Goal: Transaction & Acquisition: Purchase product/service

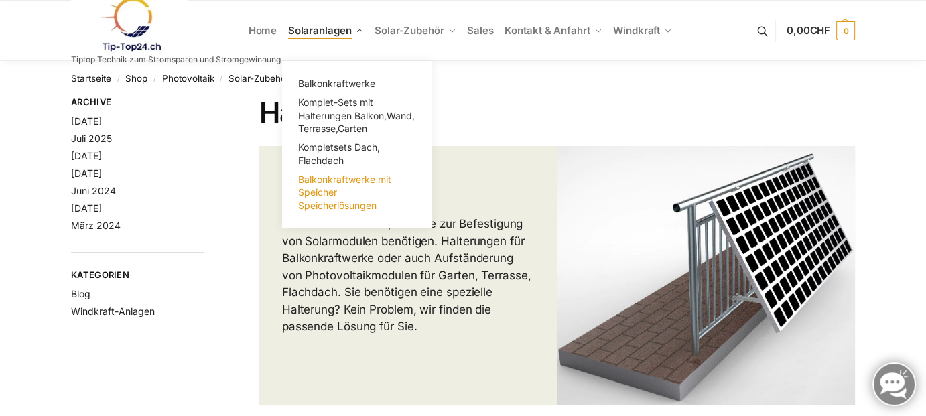
click at [328, 198] on link "Balkonkraftwerke mit Speicher Speicherlösungen" at bounding box center [357, 192] width 134 height 45
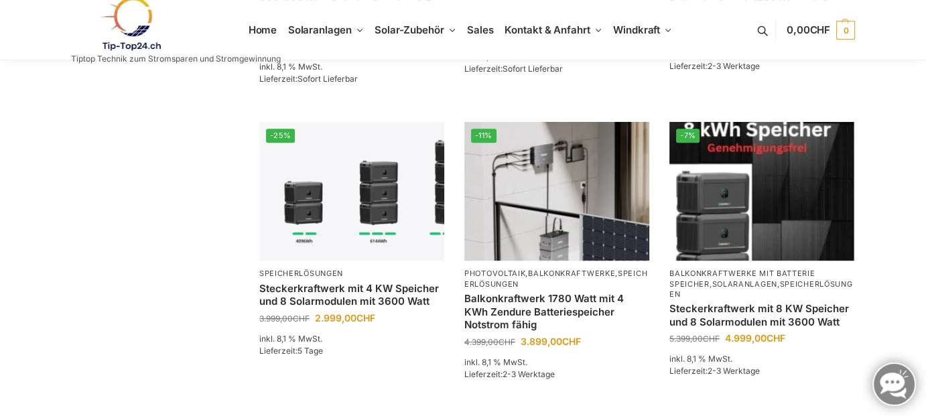
scroll to position [651, 0]
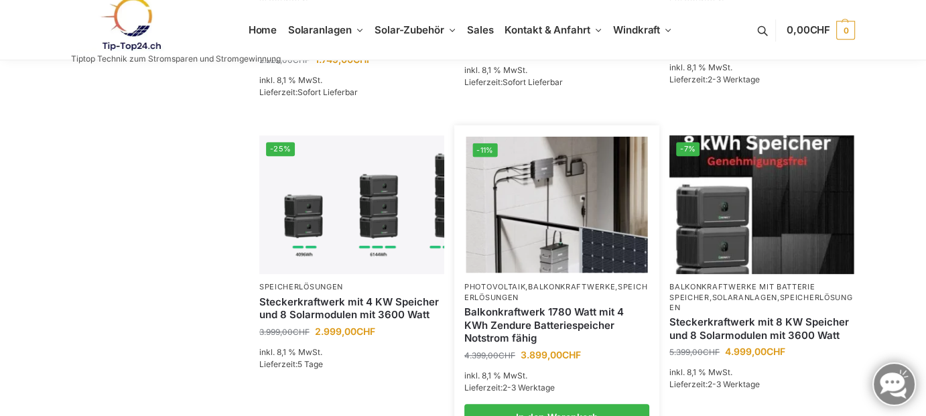
click at [584, 306] on link "Balkonkraftwerk 1780 Watt mit 4 KWh Zendure Batteriespeicher Notstrom fähig" at bounding box center [556, 326] width 185 height 40
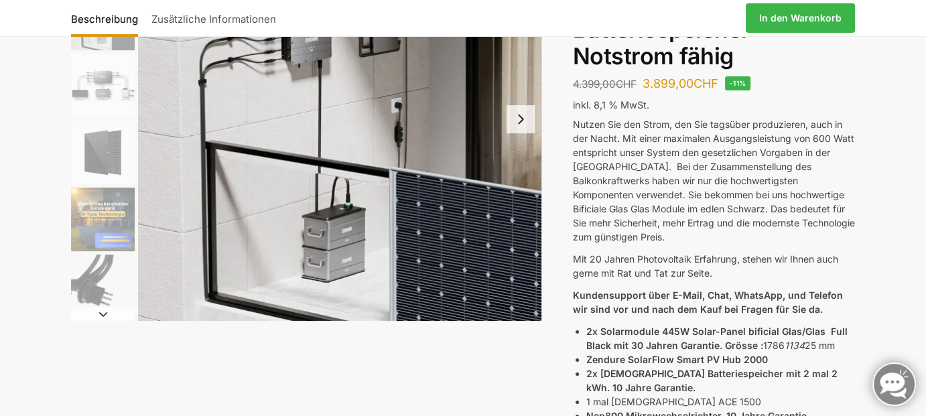
click at [107, 217] on img "5 / 11" at bounding box center [103, 220] width 64 height 64
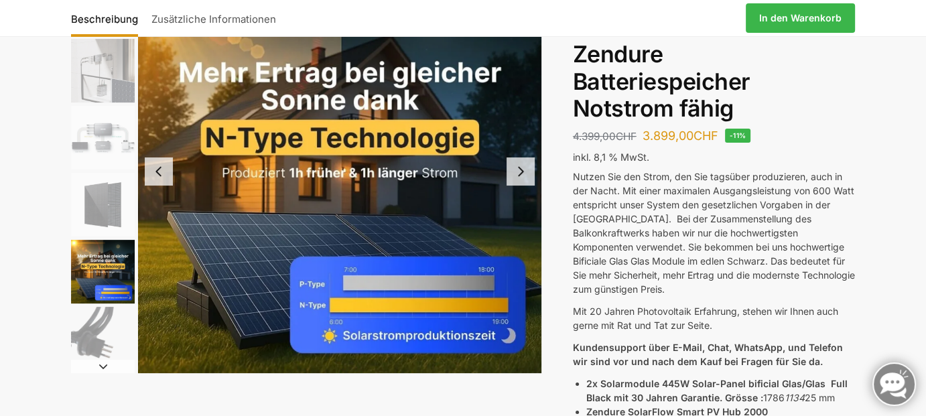
scroll to position [125, 0]
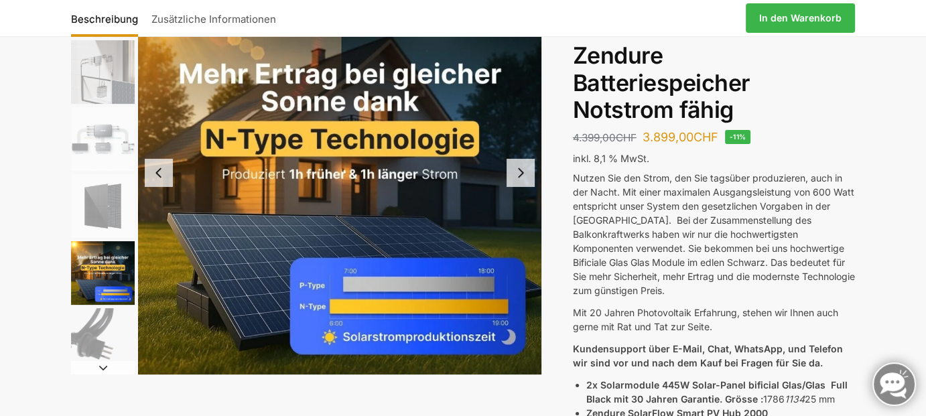
click at [107, 217] on img "4 / 11" at bounding box center [103, 206] width 64 height 64
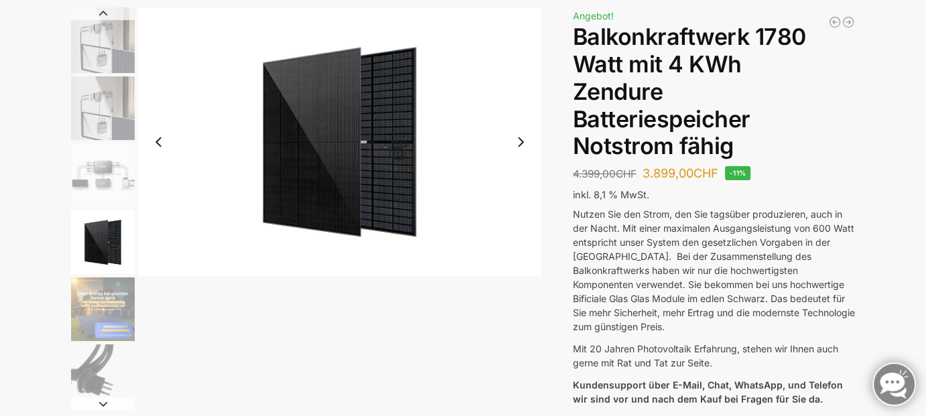
scroll to position [87, 0]
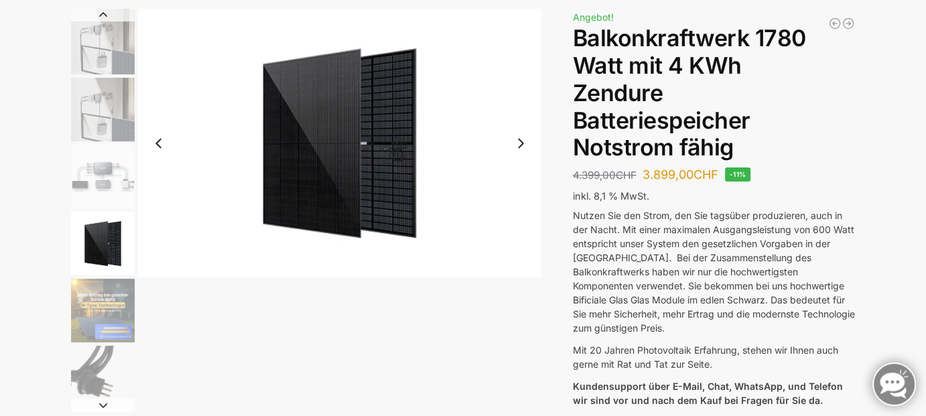
click at [95, 172] on img "3 / 11" at bounding box center [103, 177] width 64 height 64
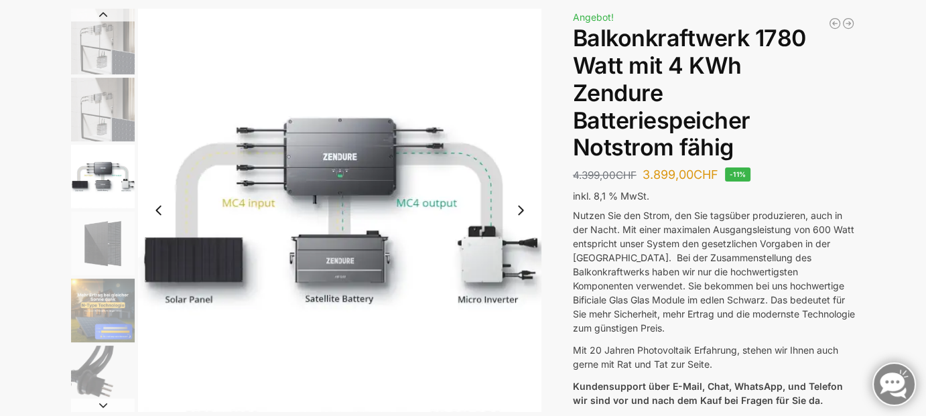
click at [119, 108] on img "2 / 11" at bounding box center [103, 110] width 64 height 64
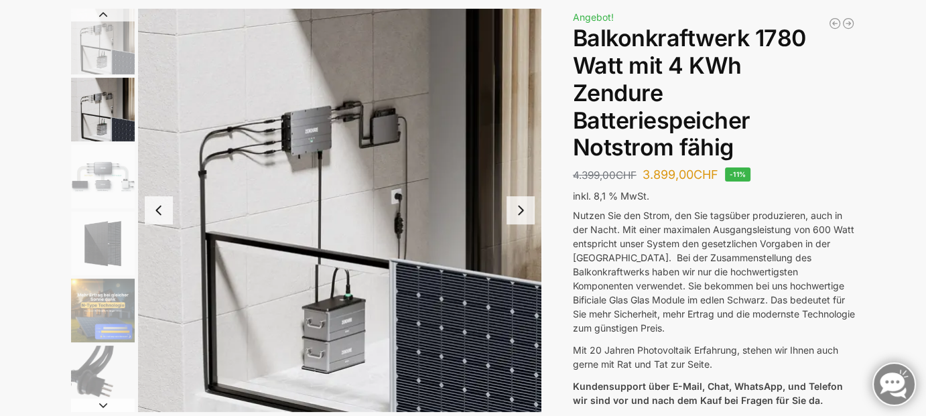
click at [125, 40] on img "1 / 11" at bounding box center [103, 42] width 64 height 66
